Goal: Task Accomplishment & Management: Manage account settings

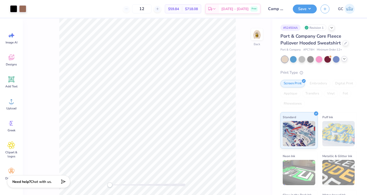
click at [346, 60] on div at bounding box center [344, 59] width 6 height 6
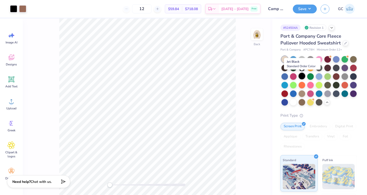
click at [304, 76] on div at bounding box center [302, 76] width 7 height 7
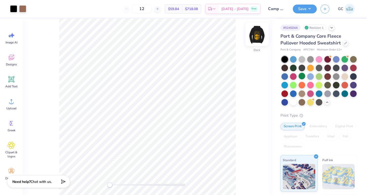
click at [259, 37] on img at bounding box center [257, 34] width 20 height 20
click at [15, 8] on div at bounding box center [13, 8] width 7 height 7
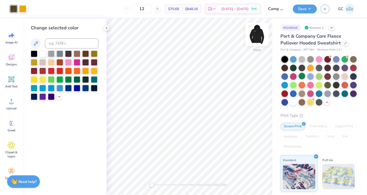
click at [252, 37] on img at bounding box center [257, 34] width 20 height 20
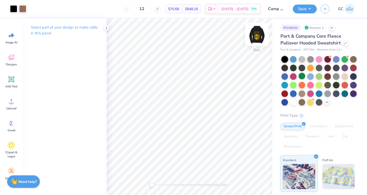
click at [258, 29] on img at bounding box center [257, 34] width 20 height 20
click at [12, 8] on div at bounding box center [13, 8] width 7 height 7
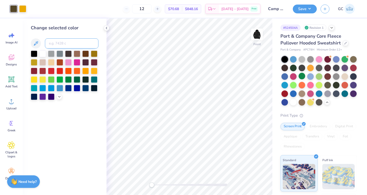
click at [64, 45] on input at bounding box center [72, 43] width 54 height 10
type input "4715"
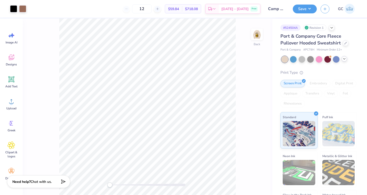
click at [344, 61] on icon at bounding box center [344, 59] width 4 height 4
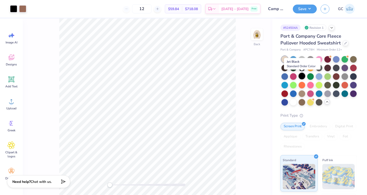
click at [302, 74] on div at bounding box center [302, 76] width 7 height 7
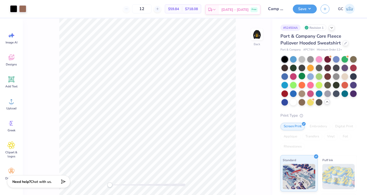
click at [233, 7] on div "Oct 6 - 9 Free" at bounding box center [239, 9] width 41 height 9
click at [346, 42] on icon at bounding box center [345, 42] width 3 height 3
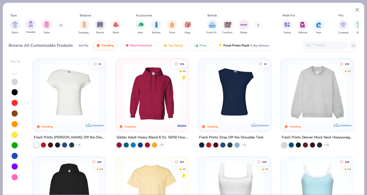
click at [35, 26] on div "filter for Hoodies" at bounding box center [31, 24] width 10 height 10
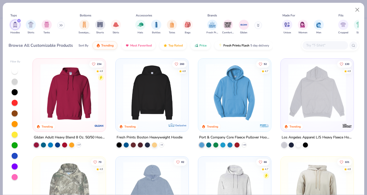
click at [70, 93] on img at bounding box center [69, 93] width 63 height 58
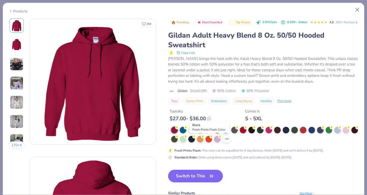
click at [211, 133] on div at bounding box center [208, 129] width 7 height 7
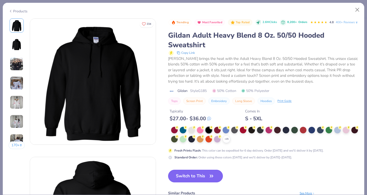
click at [180, 182] on button "Switch to This" at bounding box center [195, 176] width 55 height 13
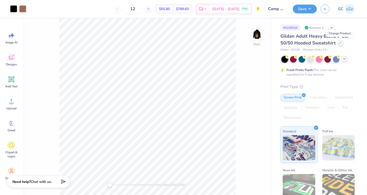
click at [339, 42] on icon at bounding box center [340, 42] width 3 height 3
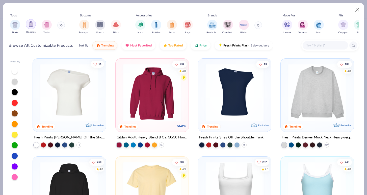
click at [32, 28] on div "filter for Hoodies" at bounding box center [31, 24] width 10 height 10
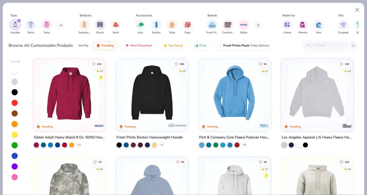
click at [232, 90] on img at bounding box center [234, 93] width 63 height 58
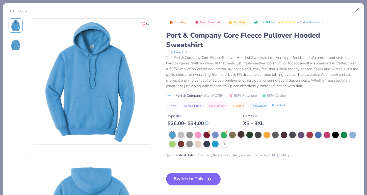
click at [242, 134] on div at bounding box center [241, 134] width 7 height 7
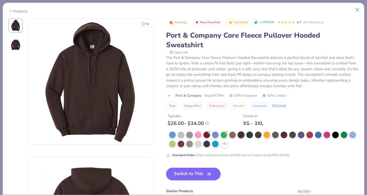
click at [190, 173] on button "Switch to This" at bounding box center [193, 174] width 55 height 13
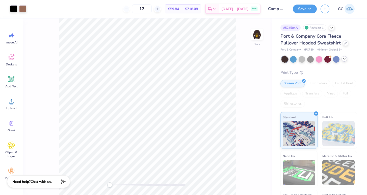
click at [344, 59] on polyline at bounding box center [344, 58] width 2 height 1
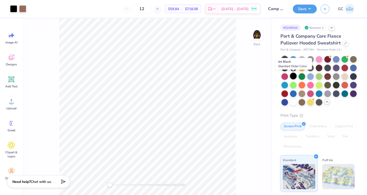
click at [293, 77] on div at bounding box center [293, 76] width 7 height 7
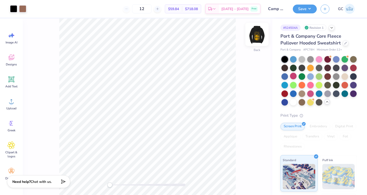
click at [253, 34] on img at bounding box center [257, 34] width 20 height 20
click at [285, 67] on div at bounding box center [284, 67] width 7 height 7
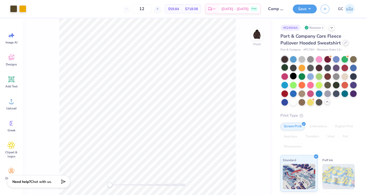
click at [346, 45] on div at bounding box center [346, 43] width 6 height 6
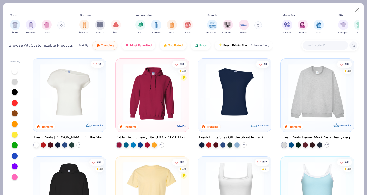
click at [140, 101] on img at bounding box center [152, 93] width 63 height 58
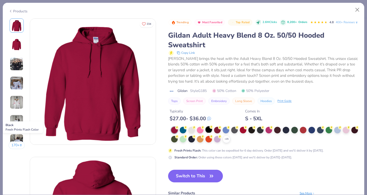
click at [209, 133] on div at bounding box center [208, 129] width 7 height 7
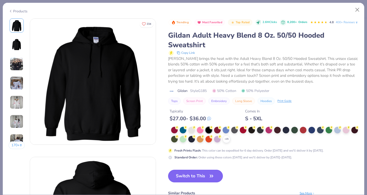
click at [192, 182] on button "Switch to This" at bounding box center [195, 176] width 55 height 13
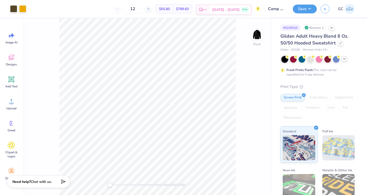
click at [229, 12] on div "Oct 6 - 9 Free" at bounding box center [230, 9] width 41 height 9
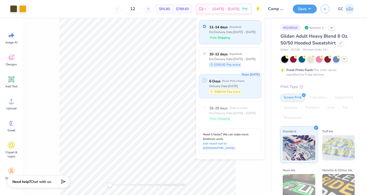
click at [204, 81] on input "radio" at bounding box center [204, 80] width 3 height 3
radio input "true"
type input "24"
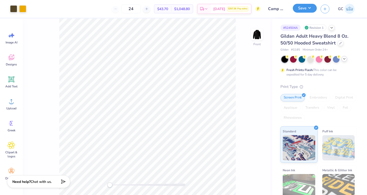
click at [304, 9] on button "Save" at bounding box center [305, 8] width 24 height 9
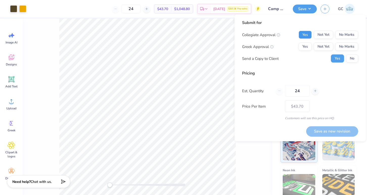
click at [307, 35] on button "Yes" at bounding box center [305, 35] width 13 height 8
click at [307, 42] on div "Collegiate Approval Yes Not Yet No Marks Greek Approval Yes Not Yet No Marks Se…" at bounding box center [300, 47] width 116 height 32
click at [307, 44] on button "Yes" at bounding box center [305, 47] width 13 height 8
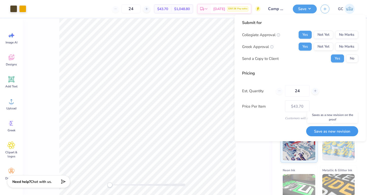
click at [328, 132] on button "Save as new revision" at bounding box center [332, 131] width 52 height 10
type input "– –"
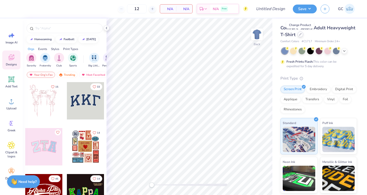
click at [302, 36] on div at bounding box center [301, 35] width 6 height 6
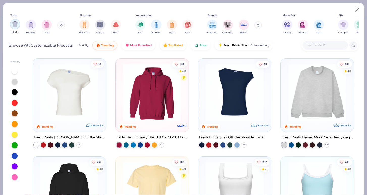
click at [16, 27] on div "filter for Shirts" at bounding box center [15, 24] width 10 height 10
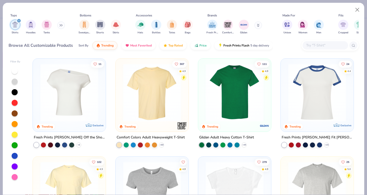
click at [226, 109] on img at bounding box center [234, 93] width 63 height 58
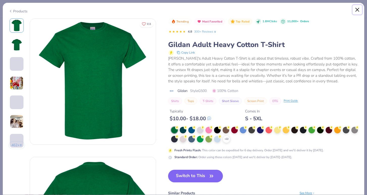
click at [357, 9] on button "Close" at bounding box center [358, 10] width 10 height 10
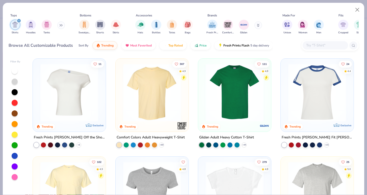
click at [163, 110] on img at bounding box center [152, 93] width 63 height 58
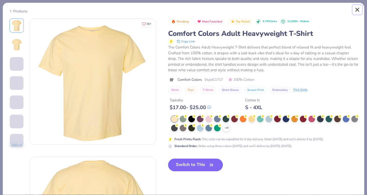
click at [357, 9] on button "Close" at bounding box center [358, 10] width 10 height 10
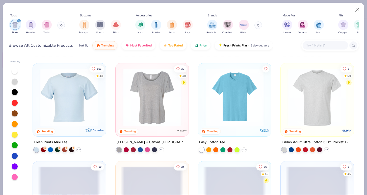
scroll to position [192, 0]
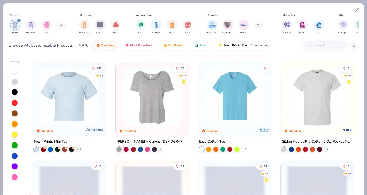
click at [253, 98] on img at bounding box center [234, 97] width 63 height 58
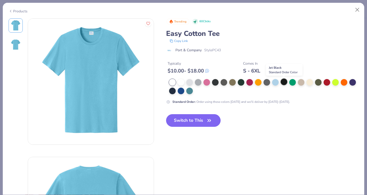
click at [283, 82] on div at bounding box center [284, 81] width 7 height 7
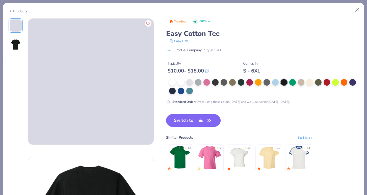
click at [182, 121] on button "Switch to This" at bounding box center [193, 120] width 55 height 13
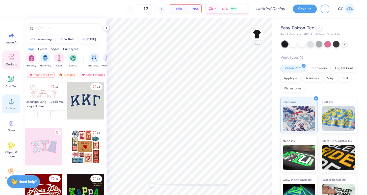
click at [13, 109] on span "Upload" at bounding box center [11, 108] width 10 height 4
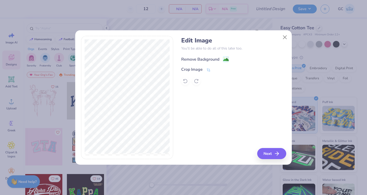
click at [226, 58] on image at bounding box center [226, 60] width 6 height 6
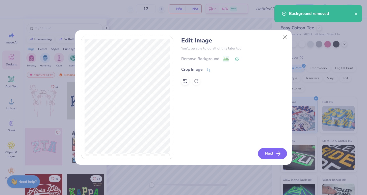
click at [266, 154] on button "Next" at bounding box center [272, 153] width 29 height 11
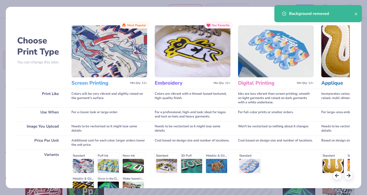
scroll to position [57, 0]
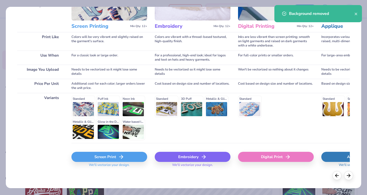
click at [94, 158] on div "Screen Print" at bounding box center [109, 157] width 76 height 10
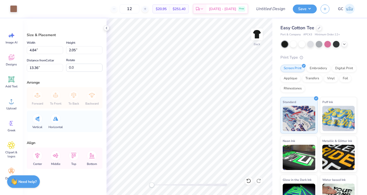
type input "4.84"
type input "2.05"
type input "13.36"
type input "3.02"
type input "1.28"
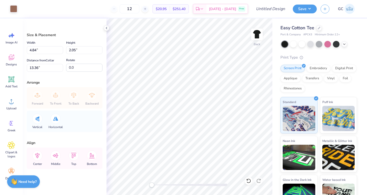
type input "3.77"
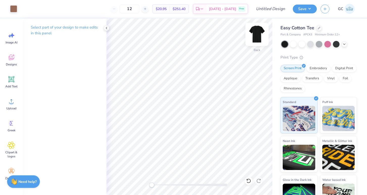
click at [257, 36] on img at bounding box center [257, 34] width 20 height 20
click at [10, 103] on circle at bounding box center [12, 103] width 4 height 4
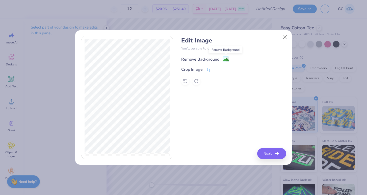
click at [227, 59] on image at bounding box center [226, 60] width 6 height 6
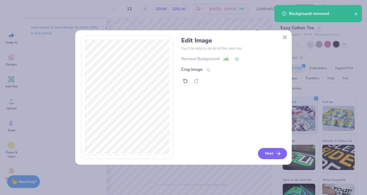
click at [273, 152] on button "Next" at bounding box center [272, 153] width 29 height 11
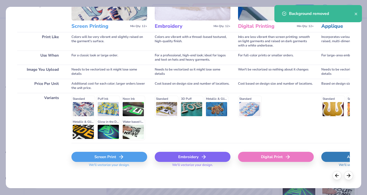
click at [98, 157] on div "Screen Print" at bounding box center [109, 157] width 76 height 10
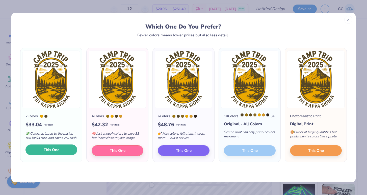
click at [69, 151] on button "This One" at bounding box center [51, 149] width 52 height 11
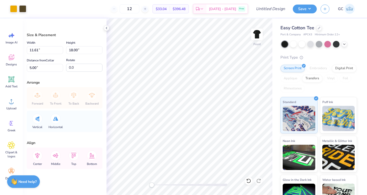
type input "11.11"
type input "17.23"
type input "5.77"
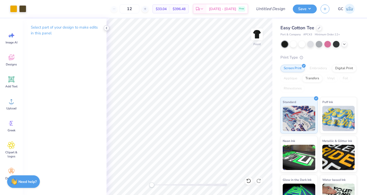
click at [108, 28] on icon at bounding box center [106, 28] width 4 height 4
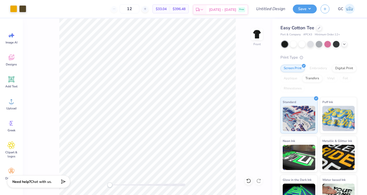
click at [243, 9] on span "Free" at bounding box center [241, 10] width 5 height 4
click at [317, 27] on div at bounding box center [319, 28] width 6 height 6
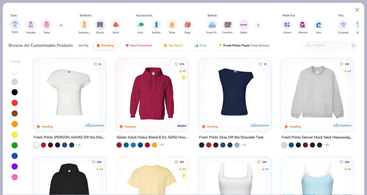
click at [13, 28] on div "filter for Shirts" at bounding box center [15, 24] width 10 height 10
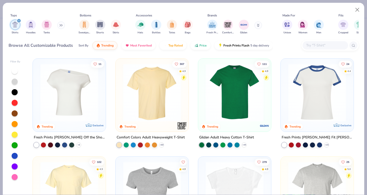
click at [217, 89] on img at bounding box center [234, 93] width 63 height 58
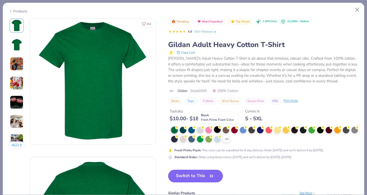
click at [219, 129] on div at bounding box center [217, 129] width 7 height 7
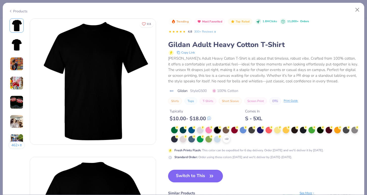
click at [192, 175] on button "Switch to This" at bounding box center [195, 176] width 55 height 13
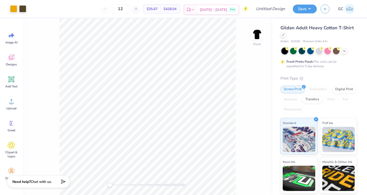
click at [226, 7] on div "Oct 6 - 9 Free" at bounding box center [217, 9] width 41 height 9
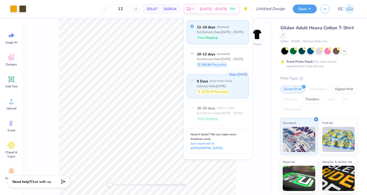
click at [199, 78] on span "6 Days" at bounding box center [202, 80] width 11 height 5
radio input "false"
radio input "true"
type input "24"
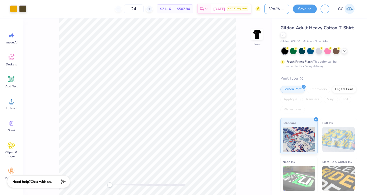
drag, startPoint x: 286, startPoint y: 9, endPoint x: 254, endPoint y: 9, distance: 31.3
click at [254, 9] on div "Art colors 24 $21.16 Per Item $507.84 Total Delivery Oct 3 $202.32 Pay extra De…" at bounding box center [183, 9] width 367 height 18
type input "C"
type input "PKS Camp"
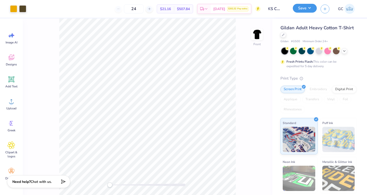
click at [311, 8] on button "Save" at bounding box center [305, 8] width 24 height 9
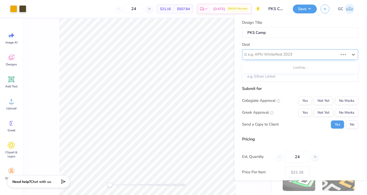
click at [292, 52] on div at bounding box center [293, 54] width 90 height 7
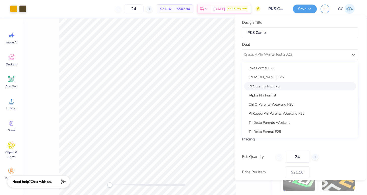
click at [270, 88] on div "PKS Camp Trip F25" at bounding box center [300, 86] width 112 height 8
type input "Andrew Trocta"
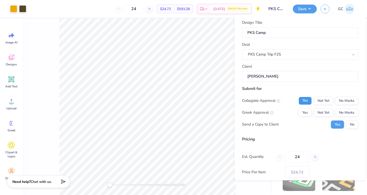
click at [307, 99] on button "Yes" at bounding box center [305, 100] width 13 height 8
click at [305, 116] on div "Collegiate Approval Yes Not Yet No Marks Greek Approval Yes Not Yet No Marks Se…" at bounding box center [300, 112] width 116 height 32
click at [305, 111] on button "Yes" at bounding box center [305, 112] width 13 height 8
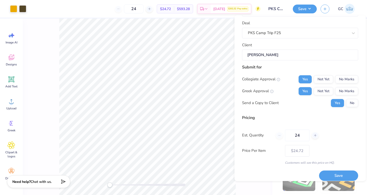
scroll to position [27, 0]
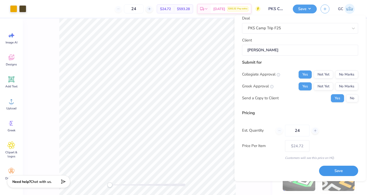
click at [335, 168] on button "Save" at bounding box center [338, 171] width 39 height 10
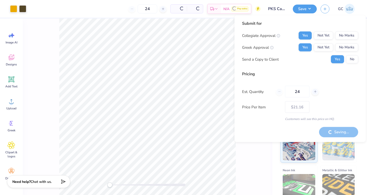
type input "– –"
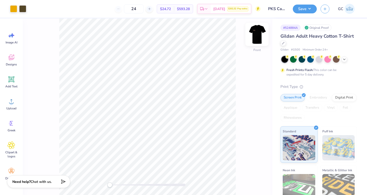
click at [261, 36] on img at bounding box center [257, 34] width 20 height 20
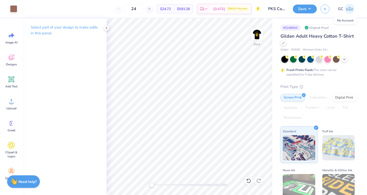
click at [349, 9] on img at bounding box center [349, 9] width 10 height 10
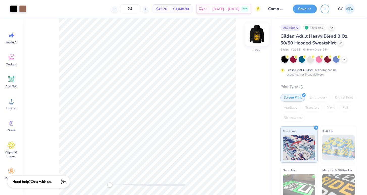
click at [256, 37] on img at bounding box center [257, 34] width 20 height 20
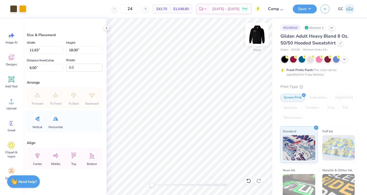
click at [258, 39] on img at bounding box center [257, 34] width 20 height 20
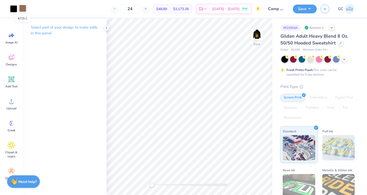
click at [21, 7] on div at bounding box center [22, 8] width 7 height 7
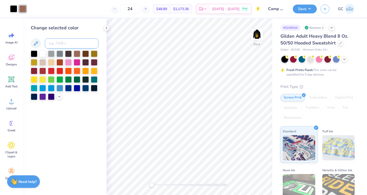
click at [55, 42] on input at bounding box center [72, 43] width 54 height 10
type input "124"
click at [13, 10] on div at bounding box center [13, 8] width 7 height 7
click at [63, 38] on div "Change selected color" at bounding box center [65, 61] width 68 height 75
click at [54, 40] on input at bounding box center [72, 43] width 54 height 10
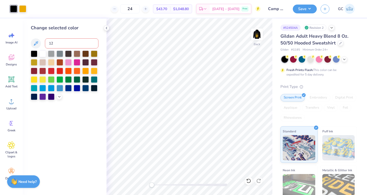
type input "124"
click at [12, 83] on div "Add Text" at bounding box center [11, 81] width 18 height 19
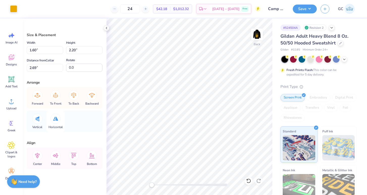
scroll to position [2, 0]
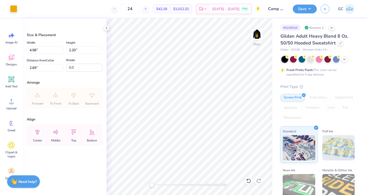
type input "3.00"
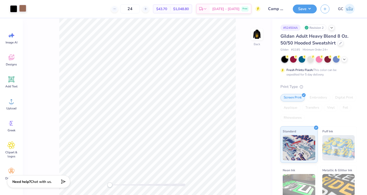
click at [25, 8] on div at bounding box center [22, 8] width 7 height 7
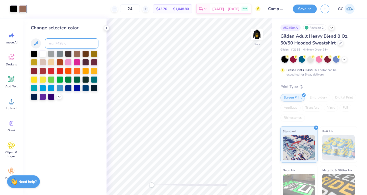
click at [63, 41] on input at bounding box center [72, 43] width 54 height 10
type input "124"
click at [210, 14] on div "Est. Delivery" at bounding box center [203, 9] width 13 height 9
click at [299, 7] on button "Save" at bounding box center [305, 8] width 24 height 9
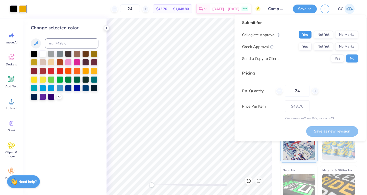
click at [302, 33] on button "Yes" at bounding box center [305, 35] width 13 height 8
click at [304, 45] on button "Yes" at bounding box center [305, 47] width 13 height 8
click at [328, 131] on button "Save as new revision" at bounding box center [332, 131] width 52 height 10
type input "$43.70"
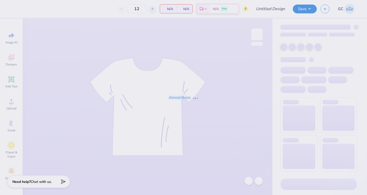
type input "PKS Camp"
type input "24"
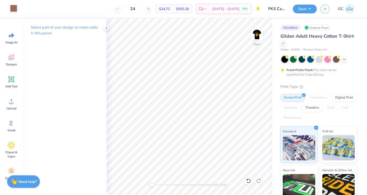
click at [12, 9] on div at bounding box center [13, 8] width 7 height 7
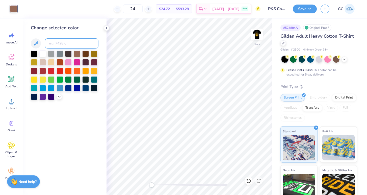
click at [68, 45] on input at bounding box center [72, 43] width 54 height 10
type input "124"
click at [305, 8] on button "Save" at bounding box center [305, 8] width 24 height 9
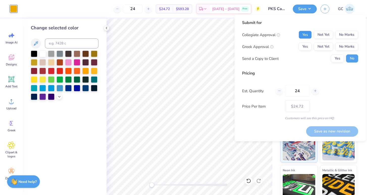
click at [305, 35] on button "Yes" at bounding box center [305, 35] width 13 height 8
click at [306, 49] on button "Yes" at bounding box center [305, 47] width 13 height 8
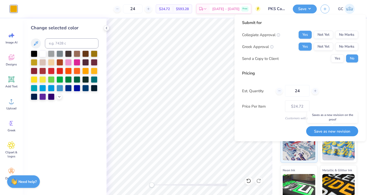
click at [327, 129] on button "Save as new revision" at bounding box center [332, 131] width 52 height 10
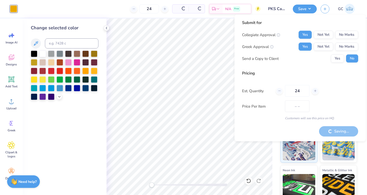
type input "$24.72"
